Goal: Task Accomplishment & Management: Use online tool/utility

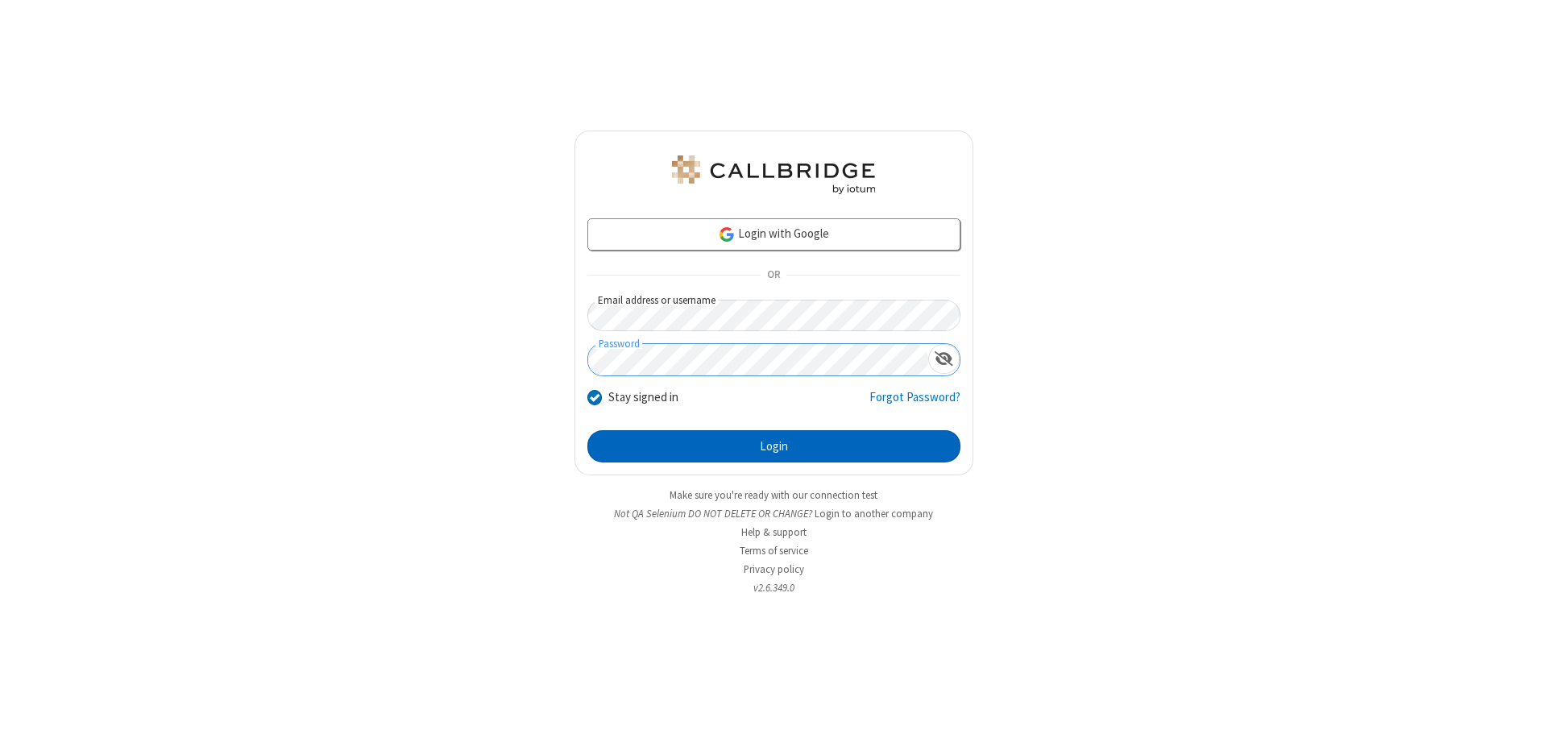
click at [774, 447] on button "Login" at bounding box center [774, 446] width 373 height 32
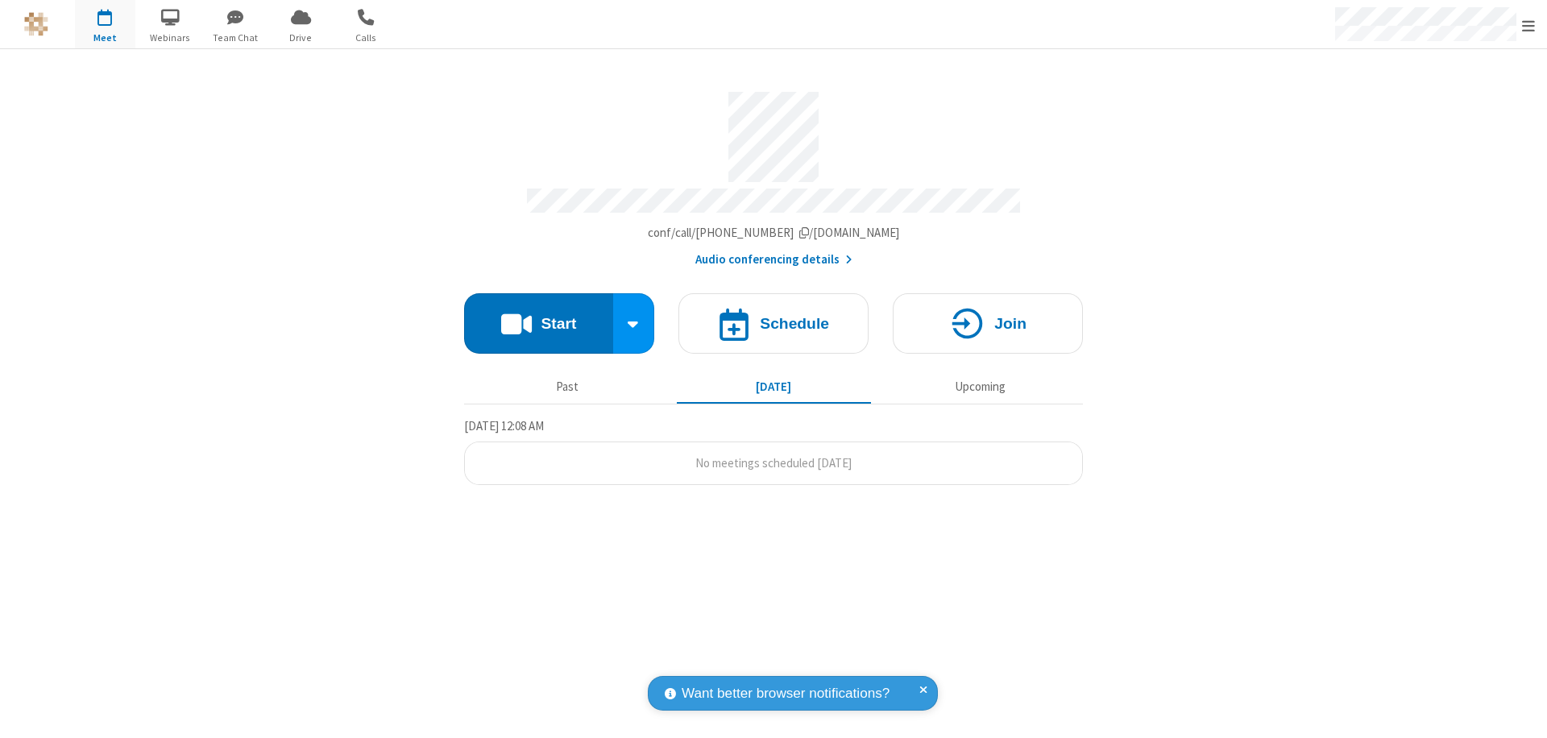
click at [538, 316] on button "Start" at bounding box center [538, 323] width 149 height 60
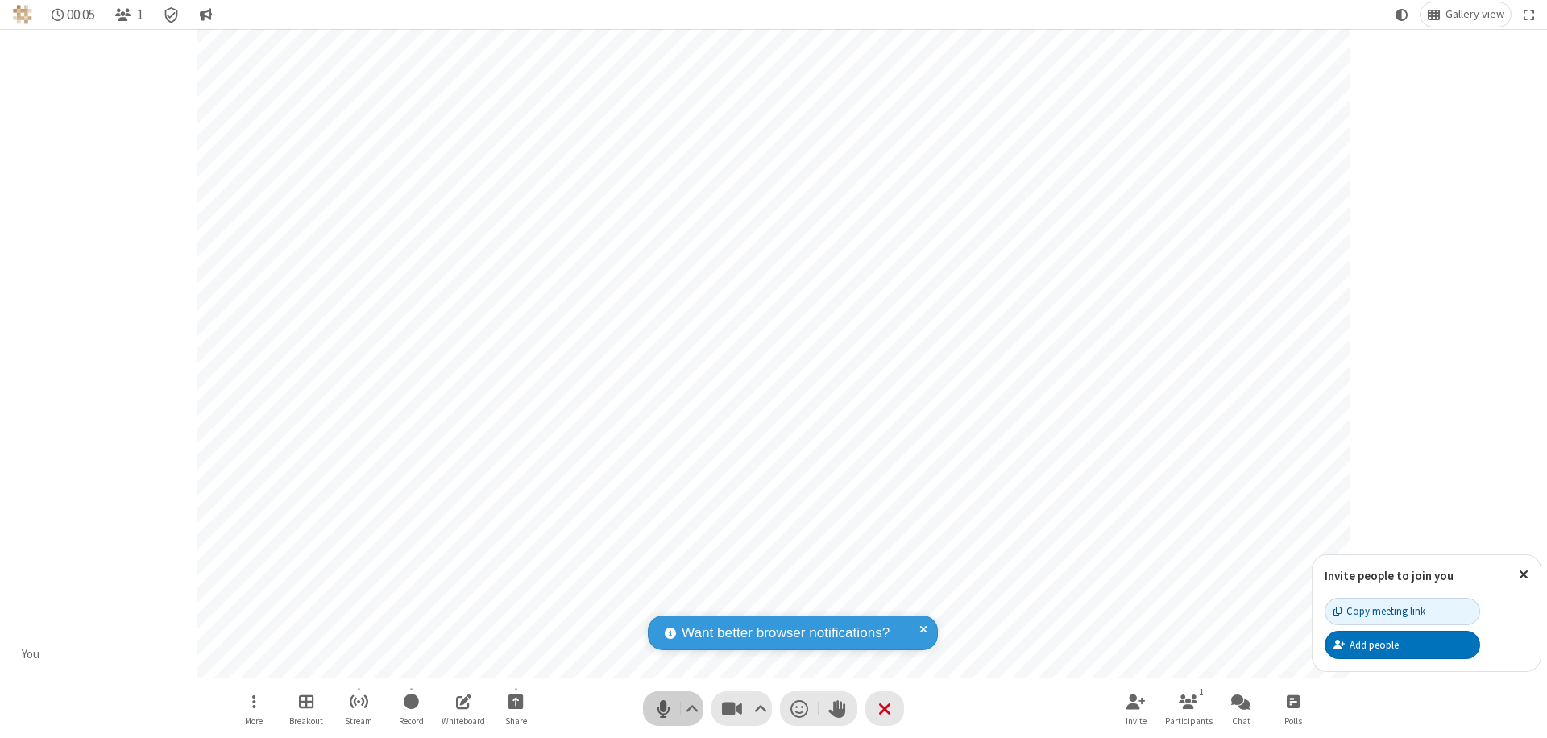
click at [663, 708] on span "Mute (⌘+Shift+A)" at bounding box center [663, 708] width 24 height 23
click at [663, 708] on span "Unmute (⌘+Shift+A)" at bounding box center [663, 708] width 24 height 23
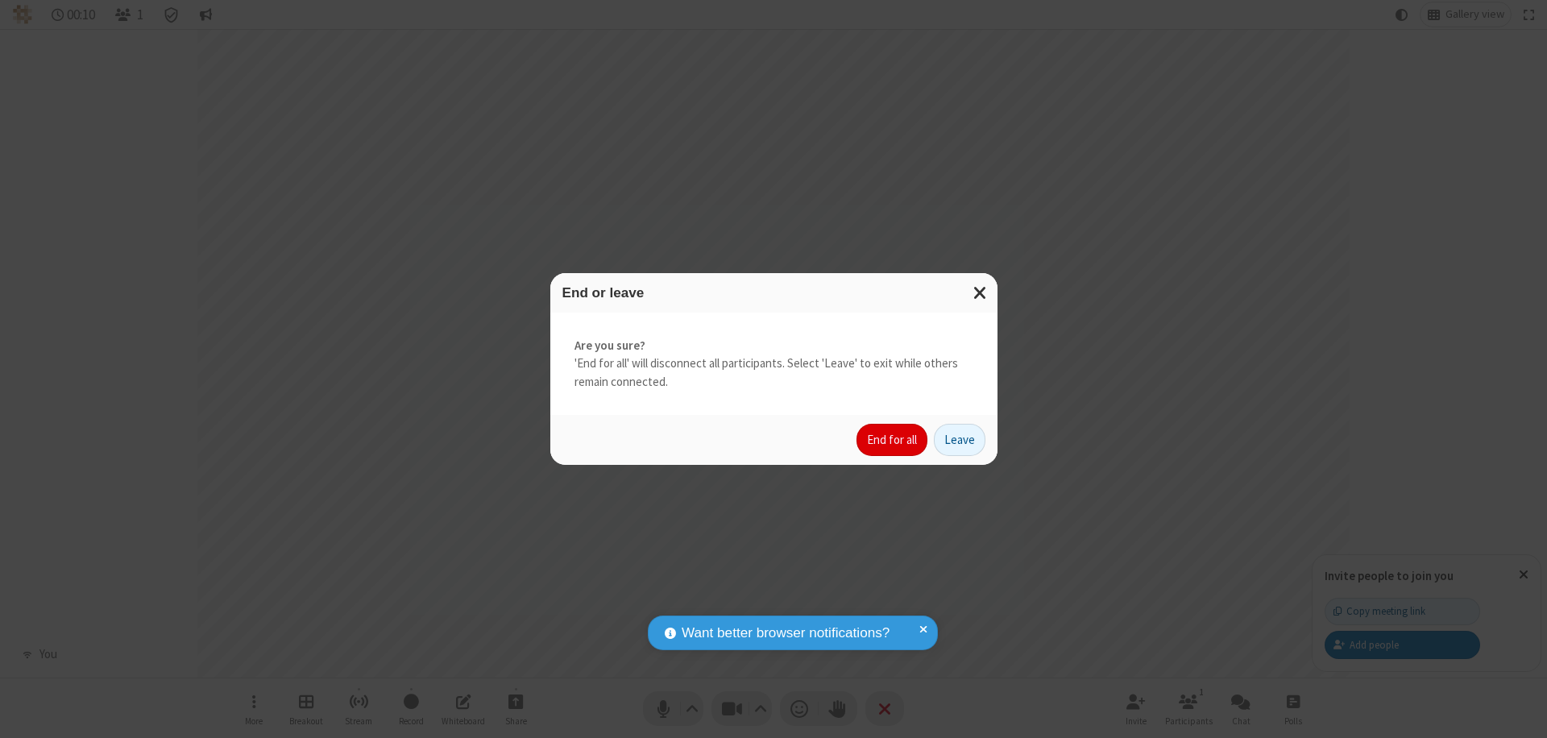
click at [893, 440] on button "End for all" at bounding box center [892, 440] width 71 height 32
